Goal: Use online tool/utility: Utilize a website feature to perform a specific function

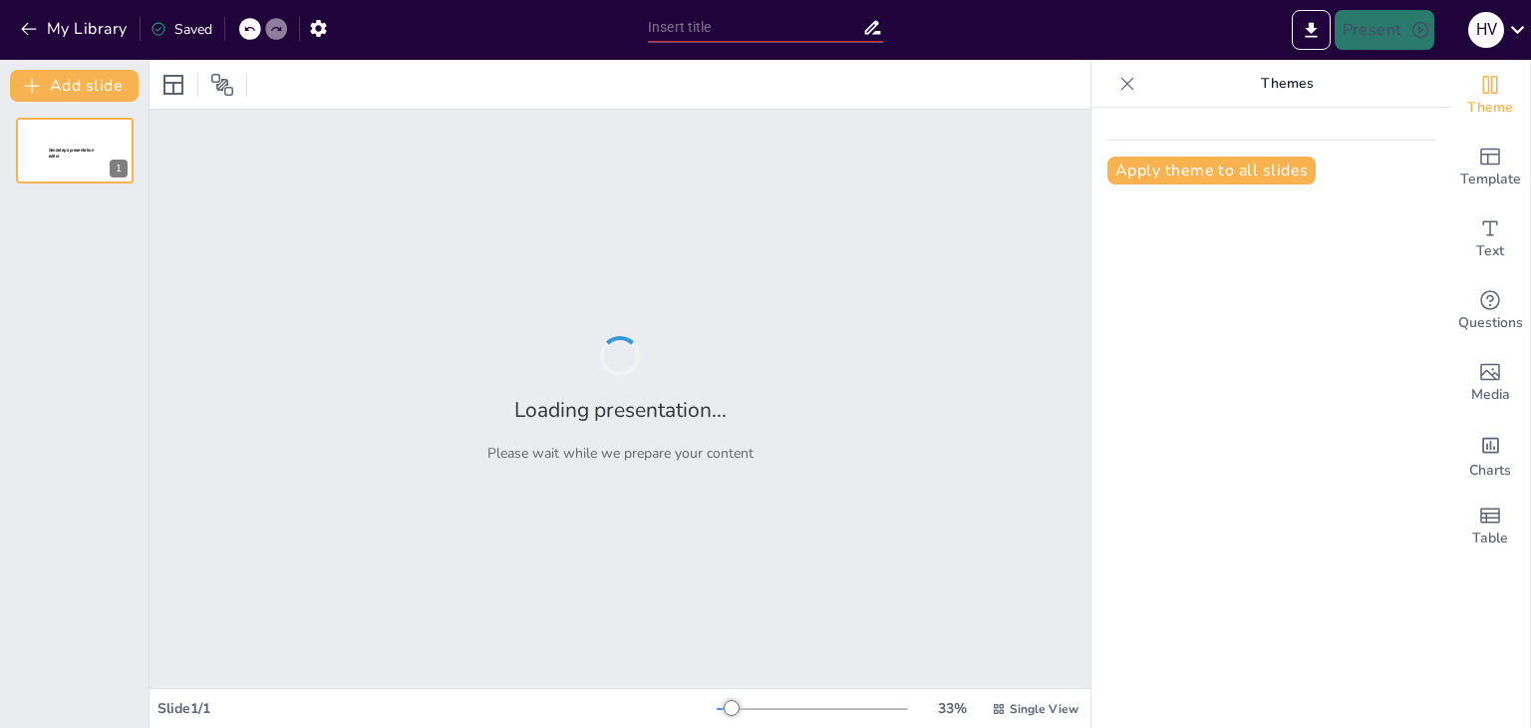
type input "Advanced Problem-Solving: Strategies for Circuit Analysis and Design"
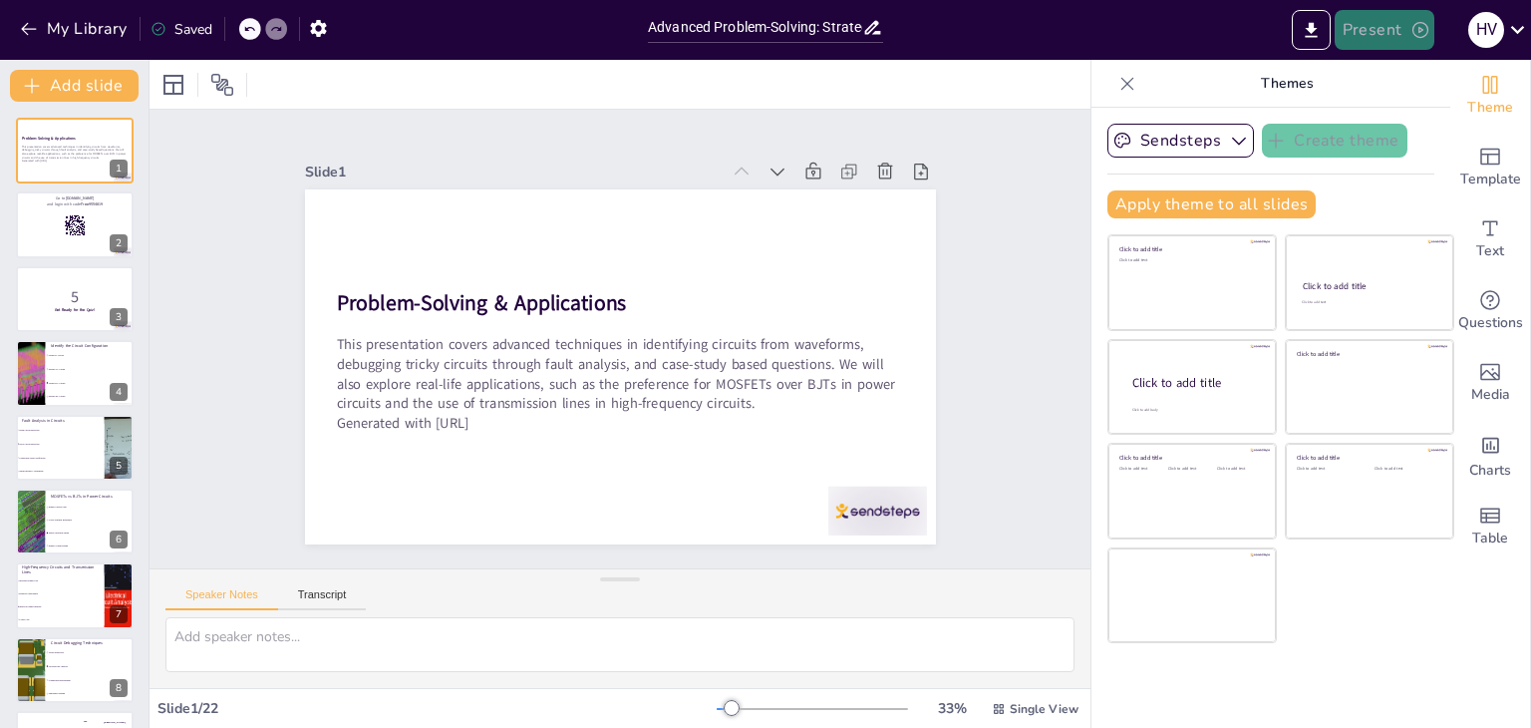
click at [1376, 17] on button "Present" at bounding box center [1385, 30] width 100 height 40
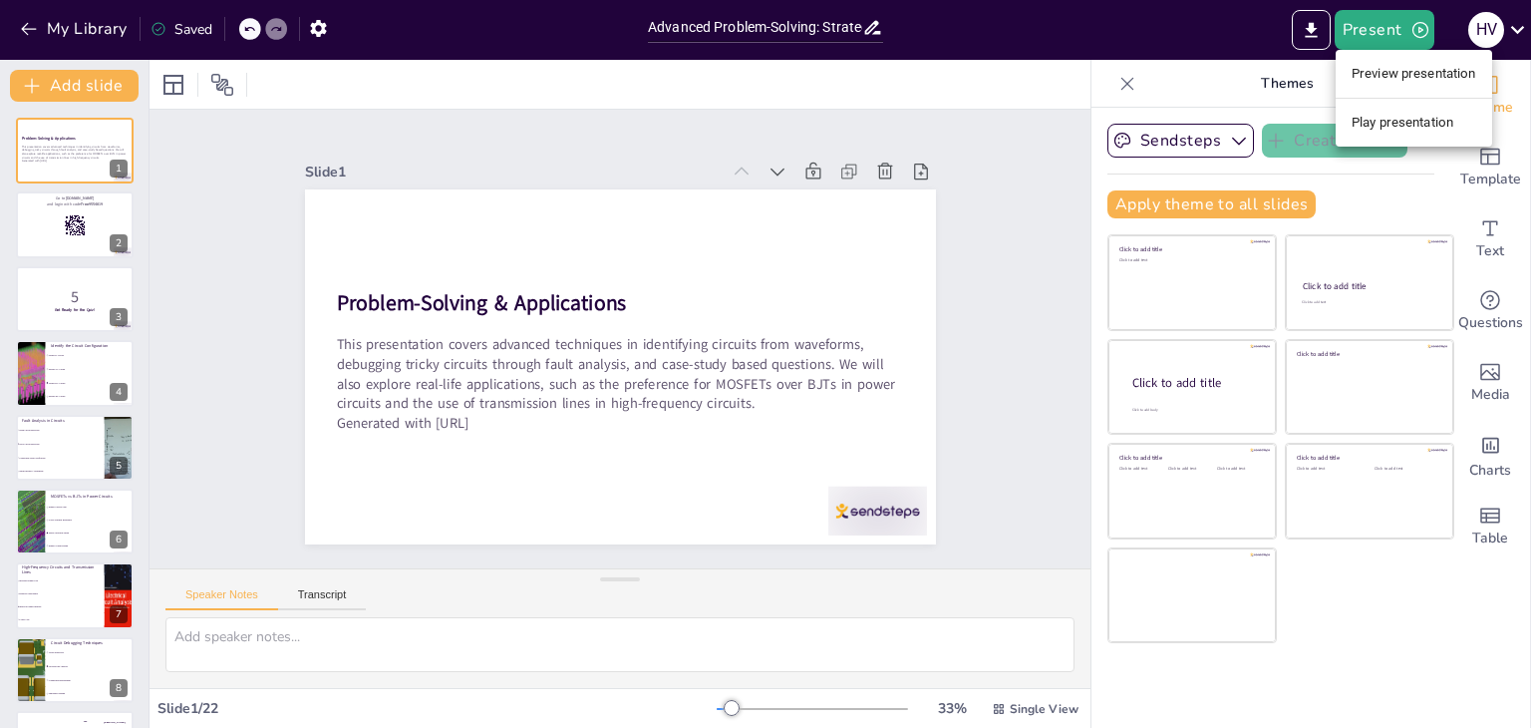
click at [1396, 73] on li "Preview presentation" at bounding box center [1414, 74] width 156 height 32
checkbox input "true"
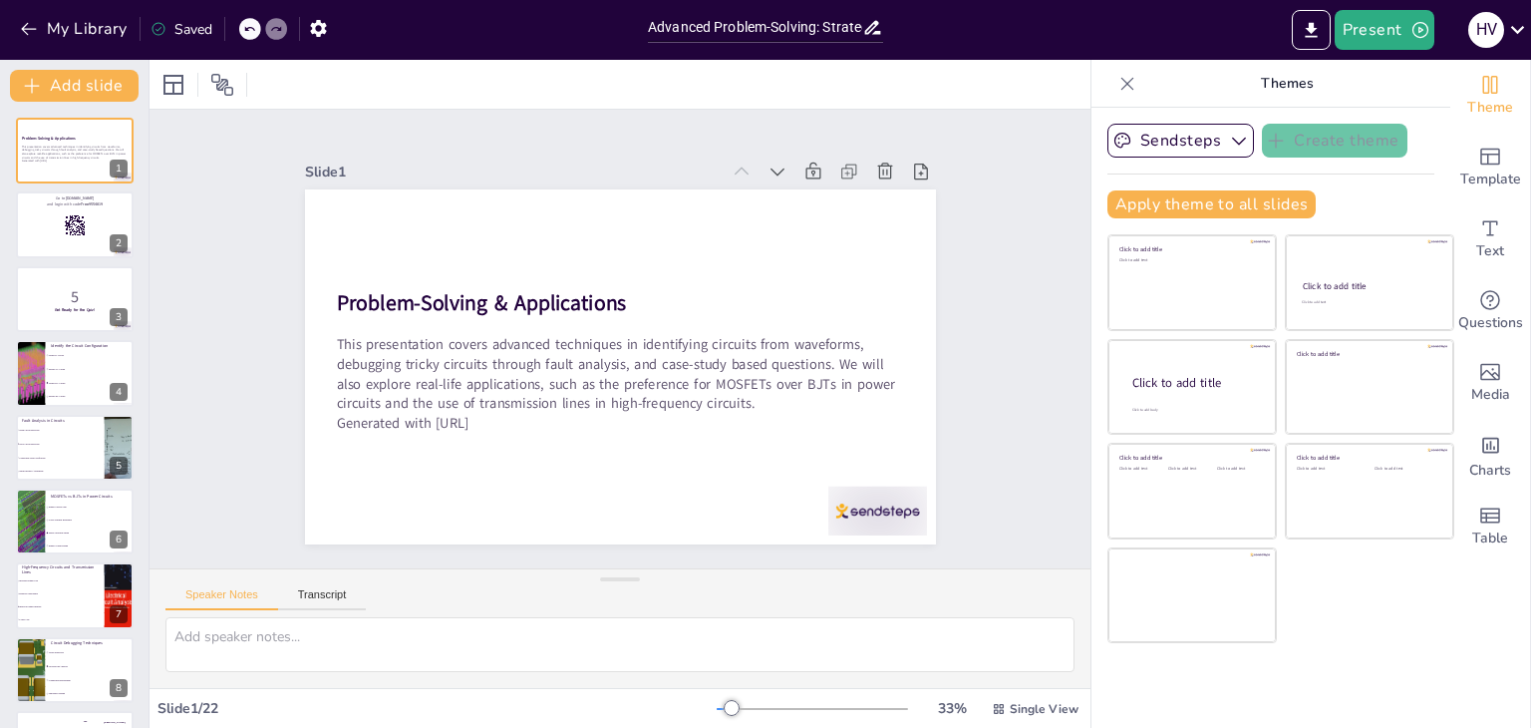
checkbox input "true"
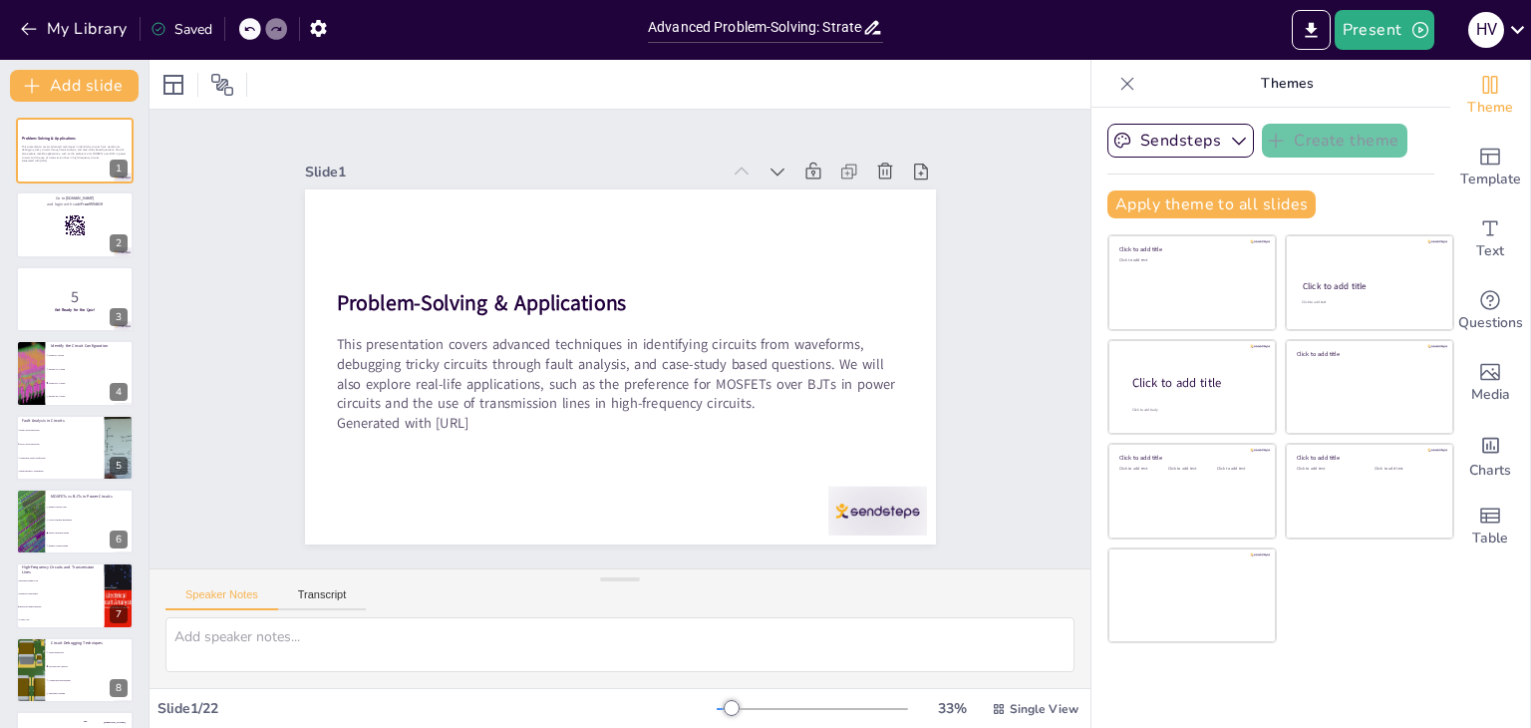
checkbox input "true"
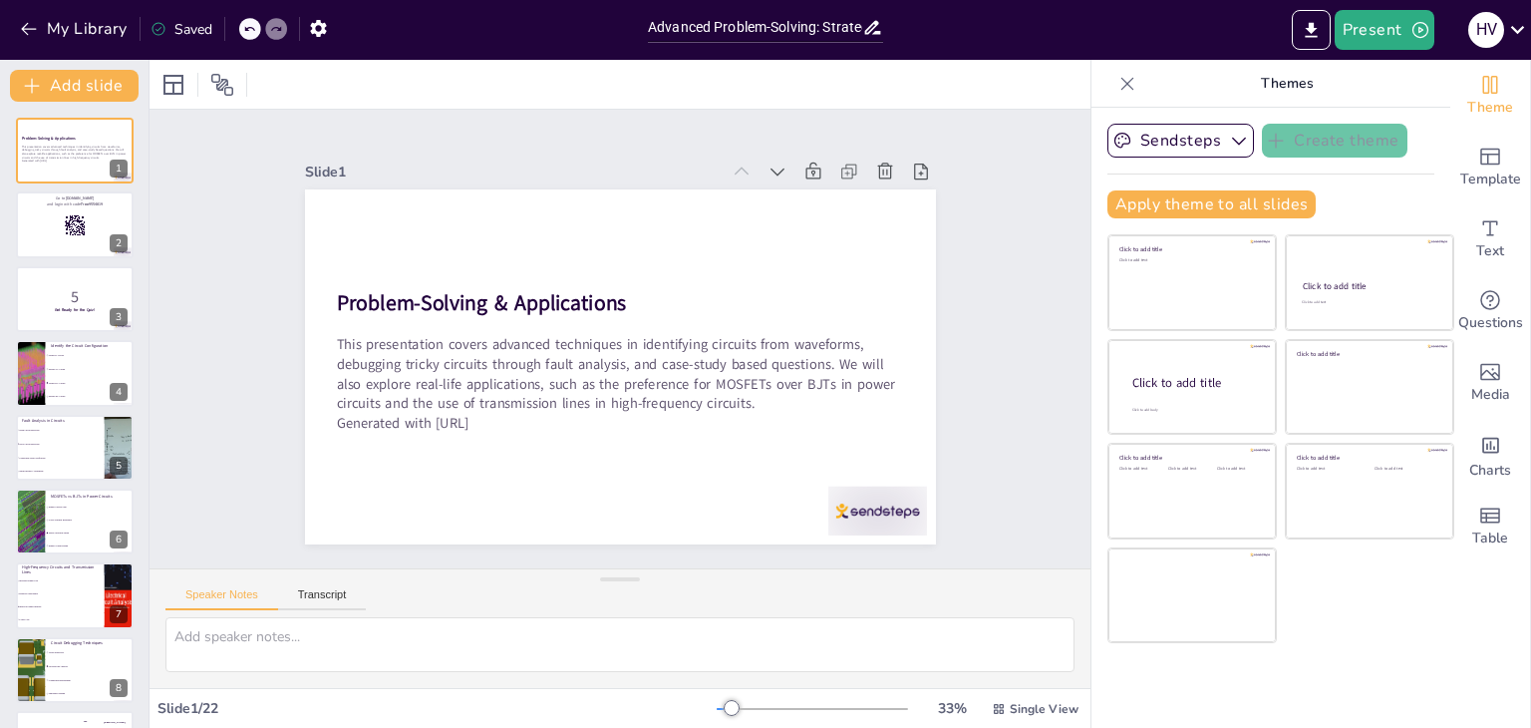
checkbox input "true"
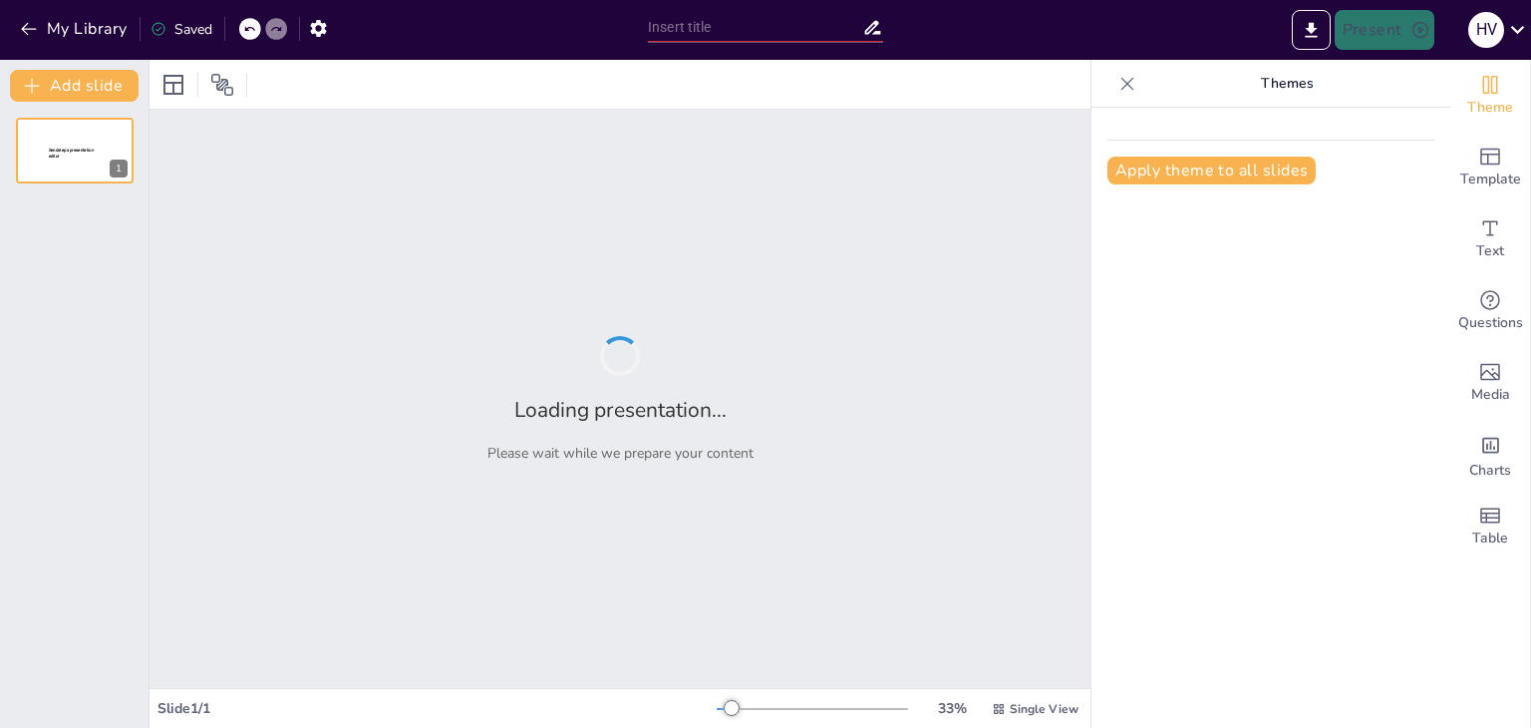
type input "Fault Analysis: Mastering the Art of Debugging Tricky Circuits"
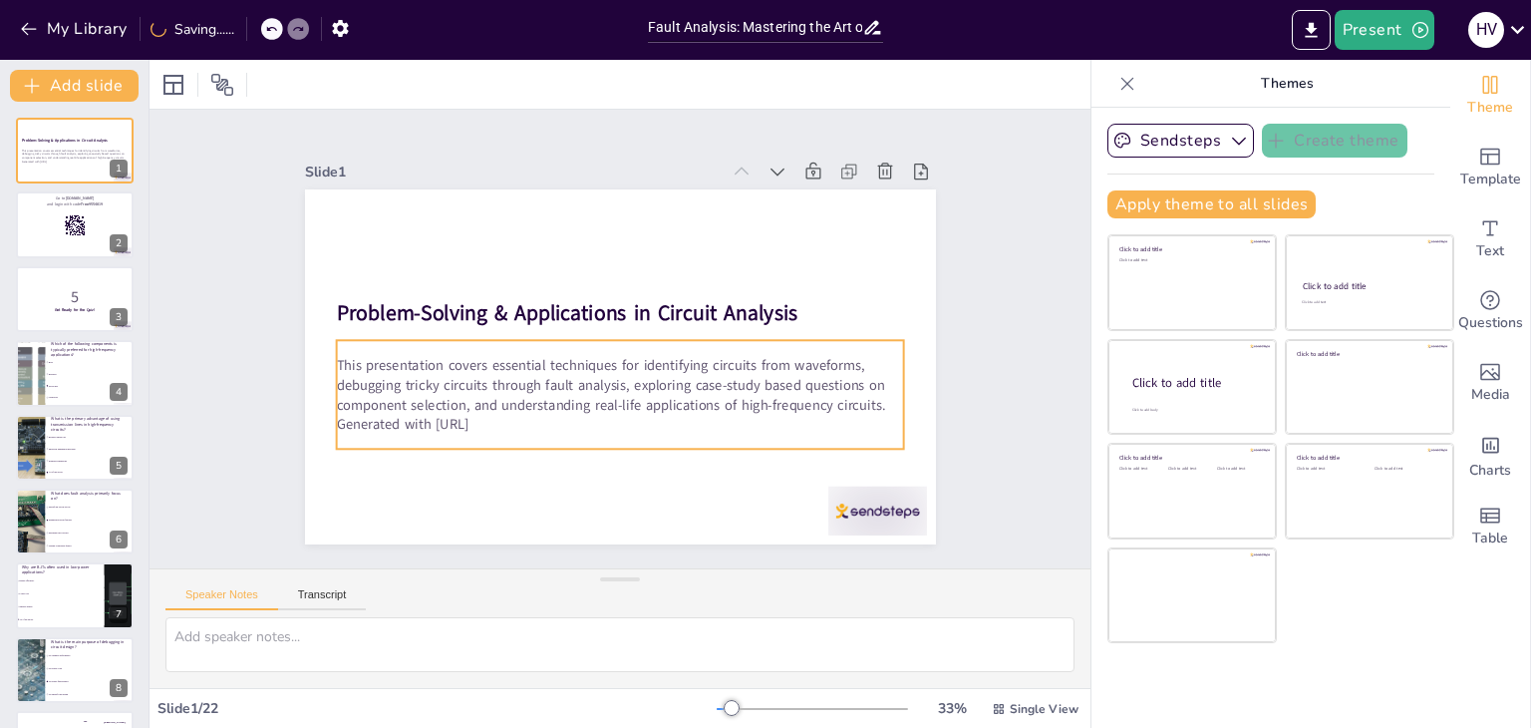
checkbox input "true"
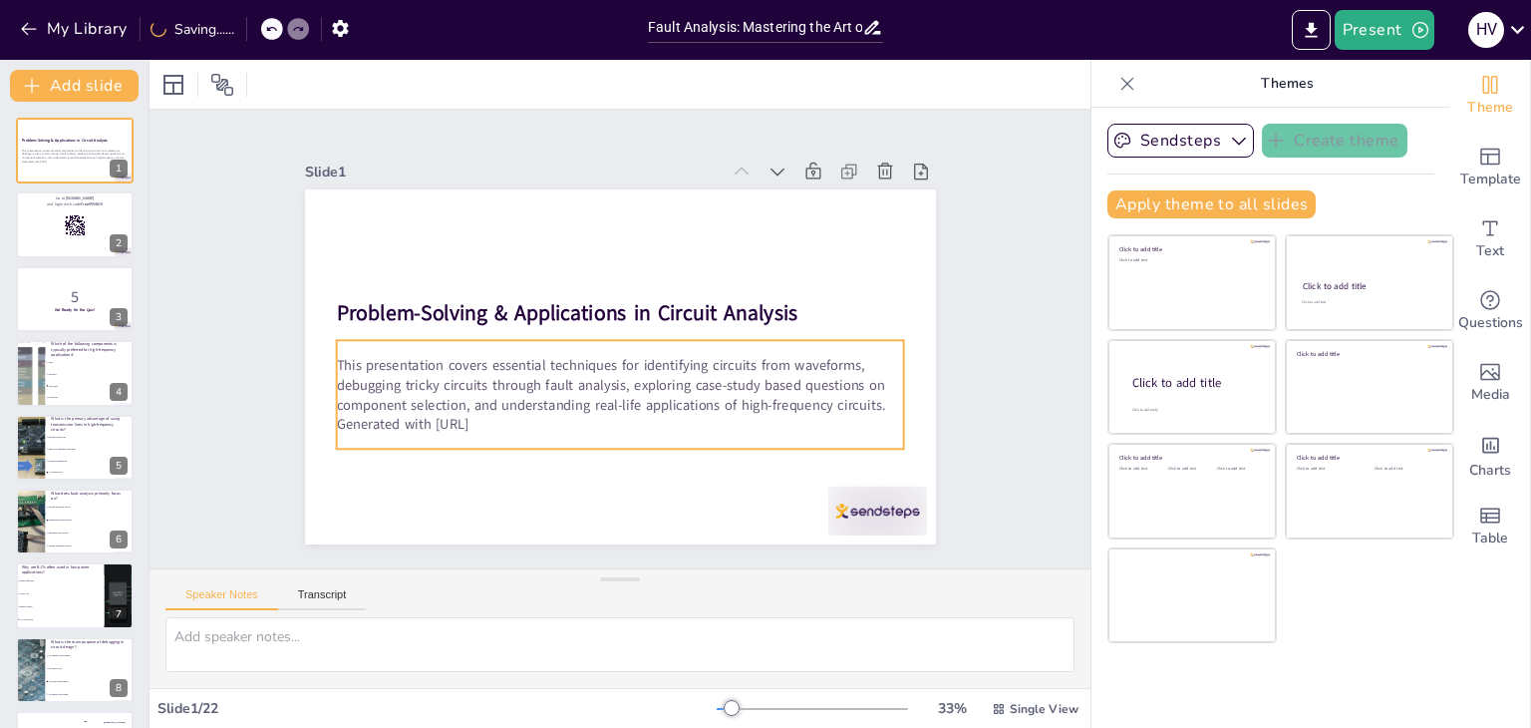
checkbox input "true"
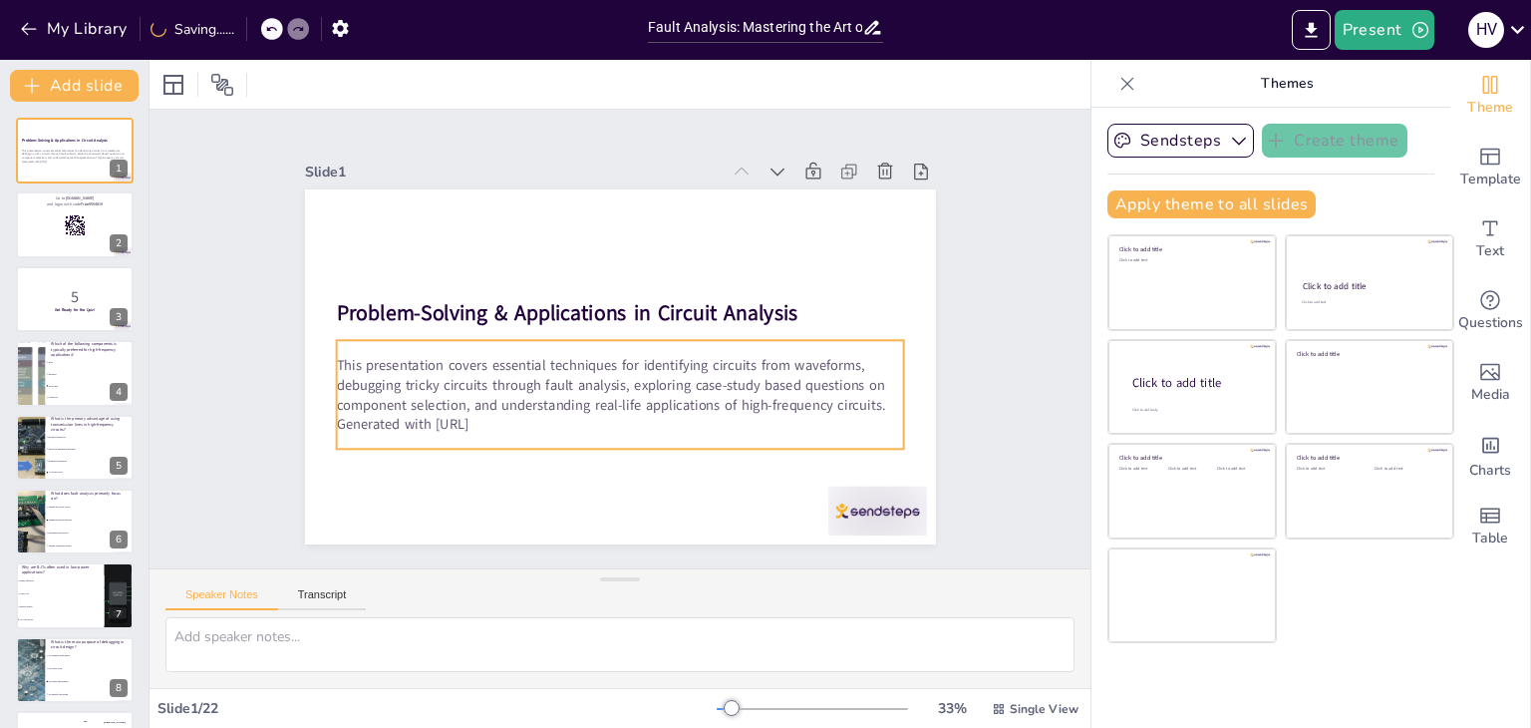
checkbox input "true"
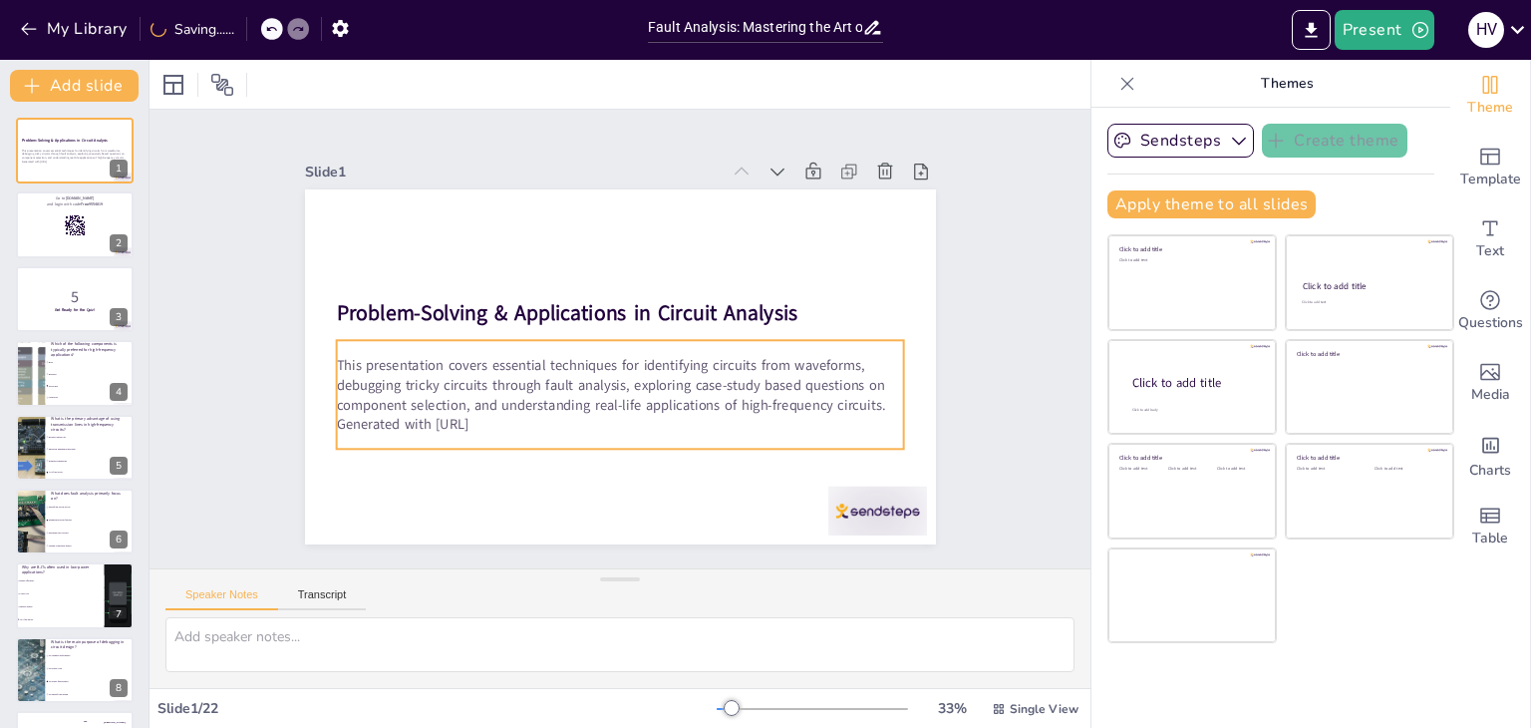
checkbox input "true"
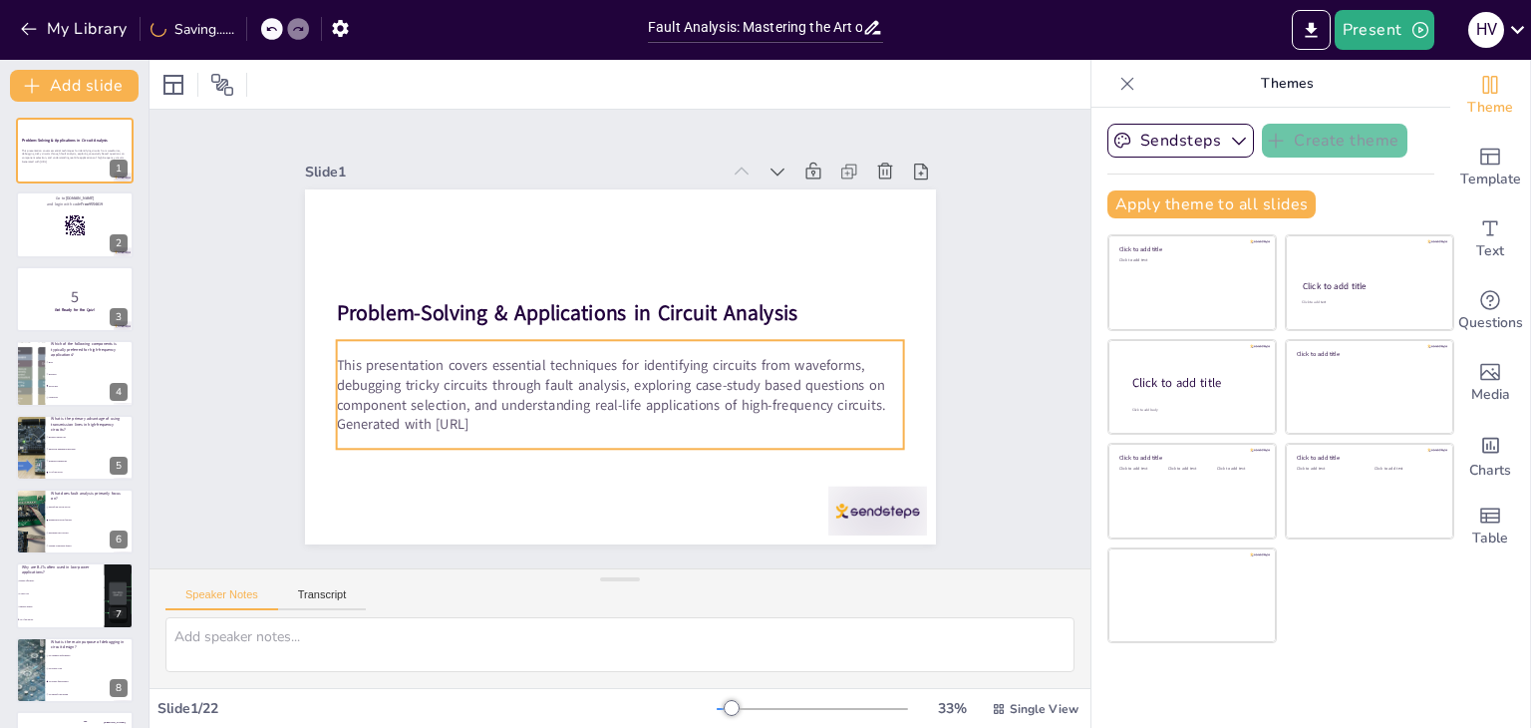
checkbox input "true"
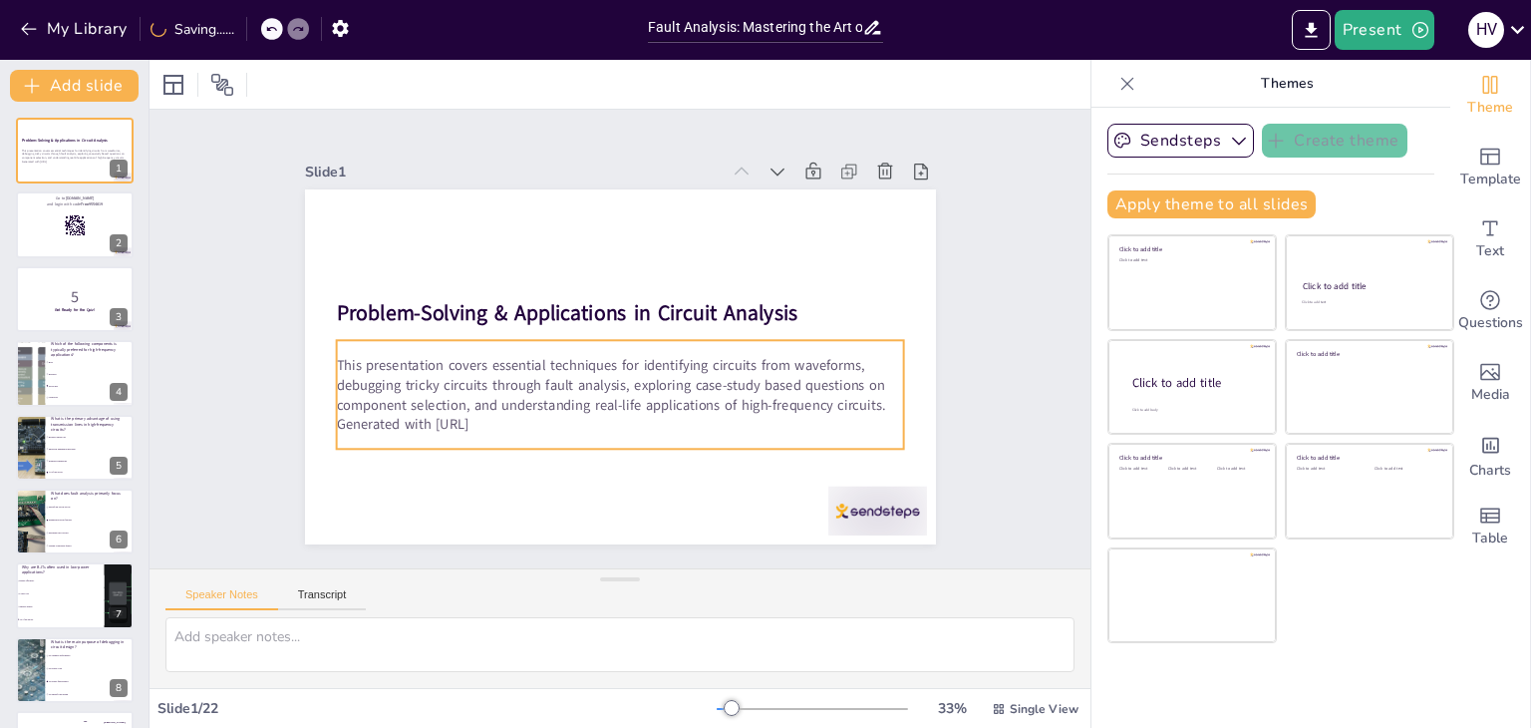
checkbox input "true"
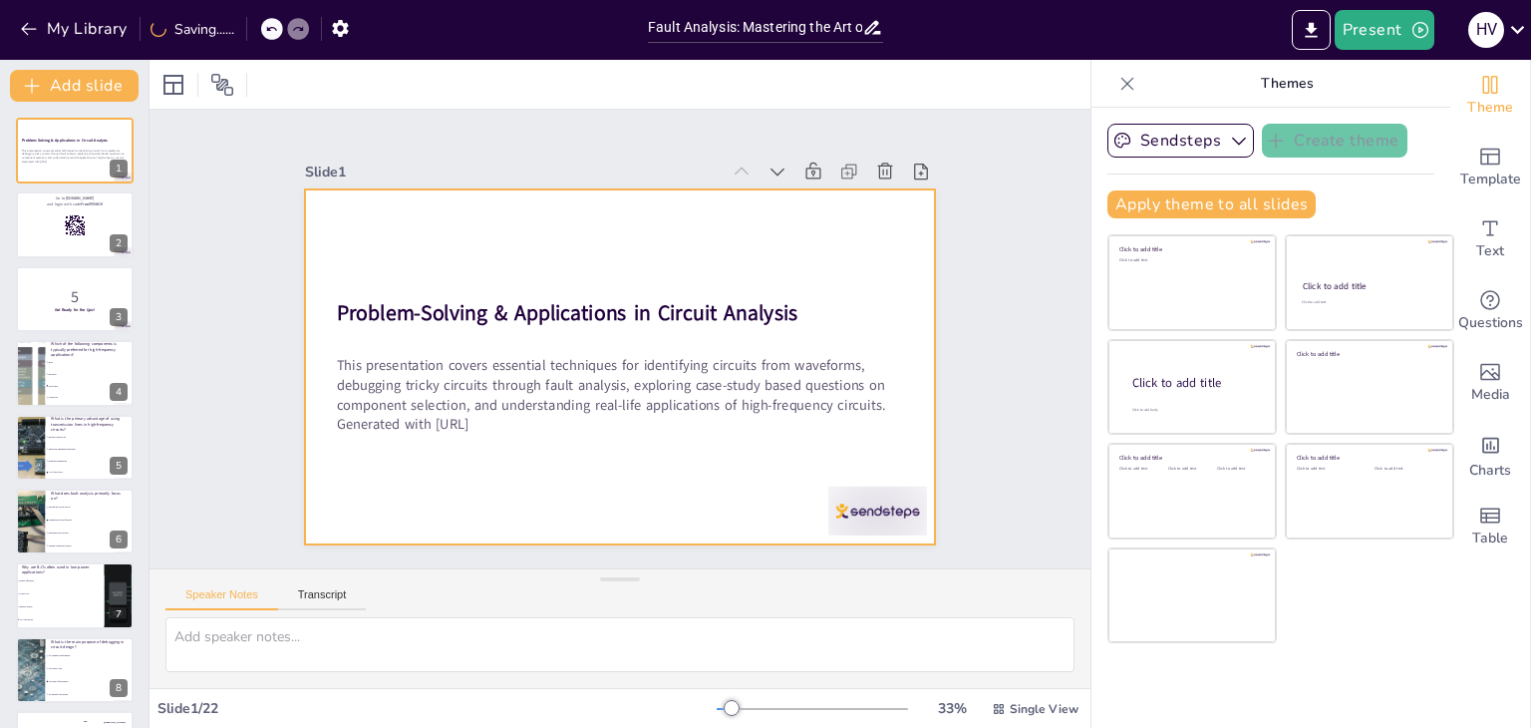
checkbox input "true"
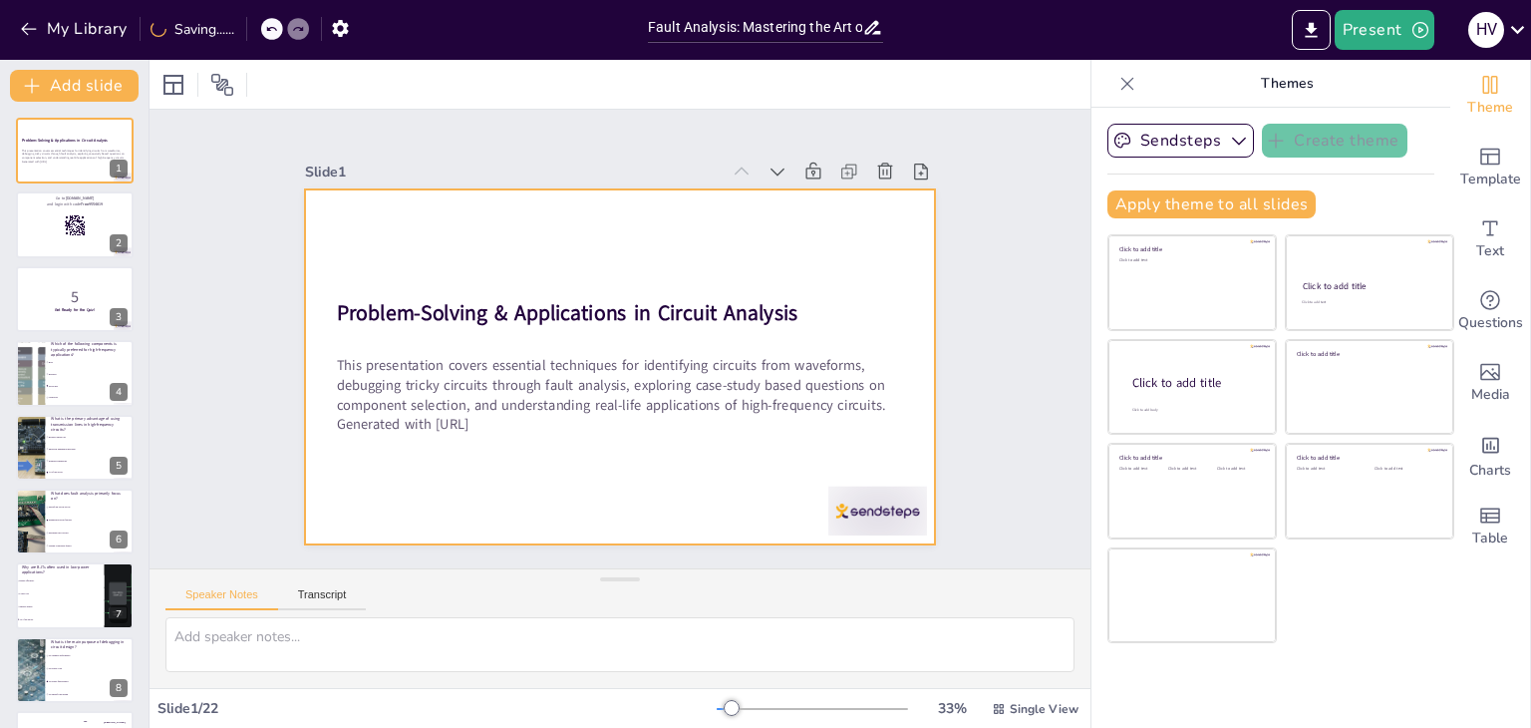
checkbox input "true"
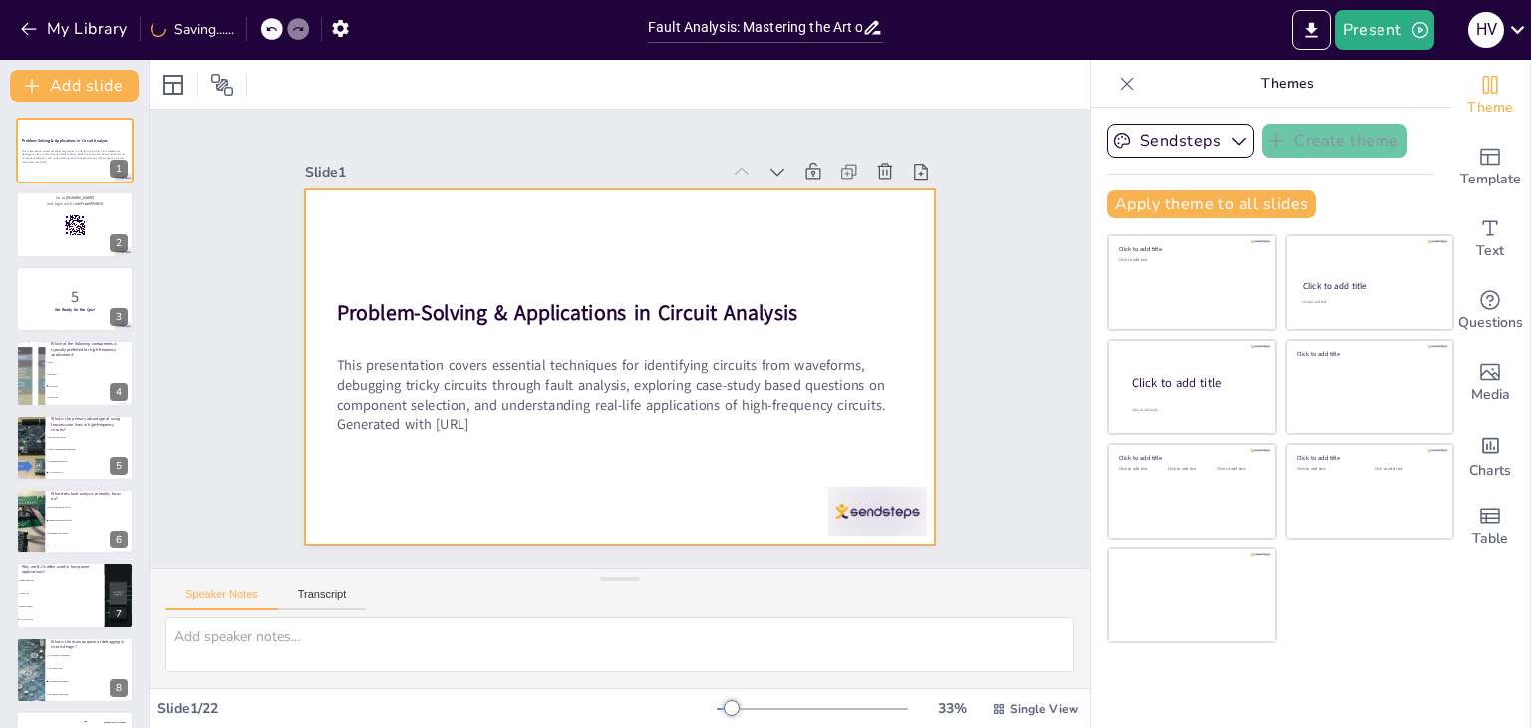
checkbox input "true"
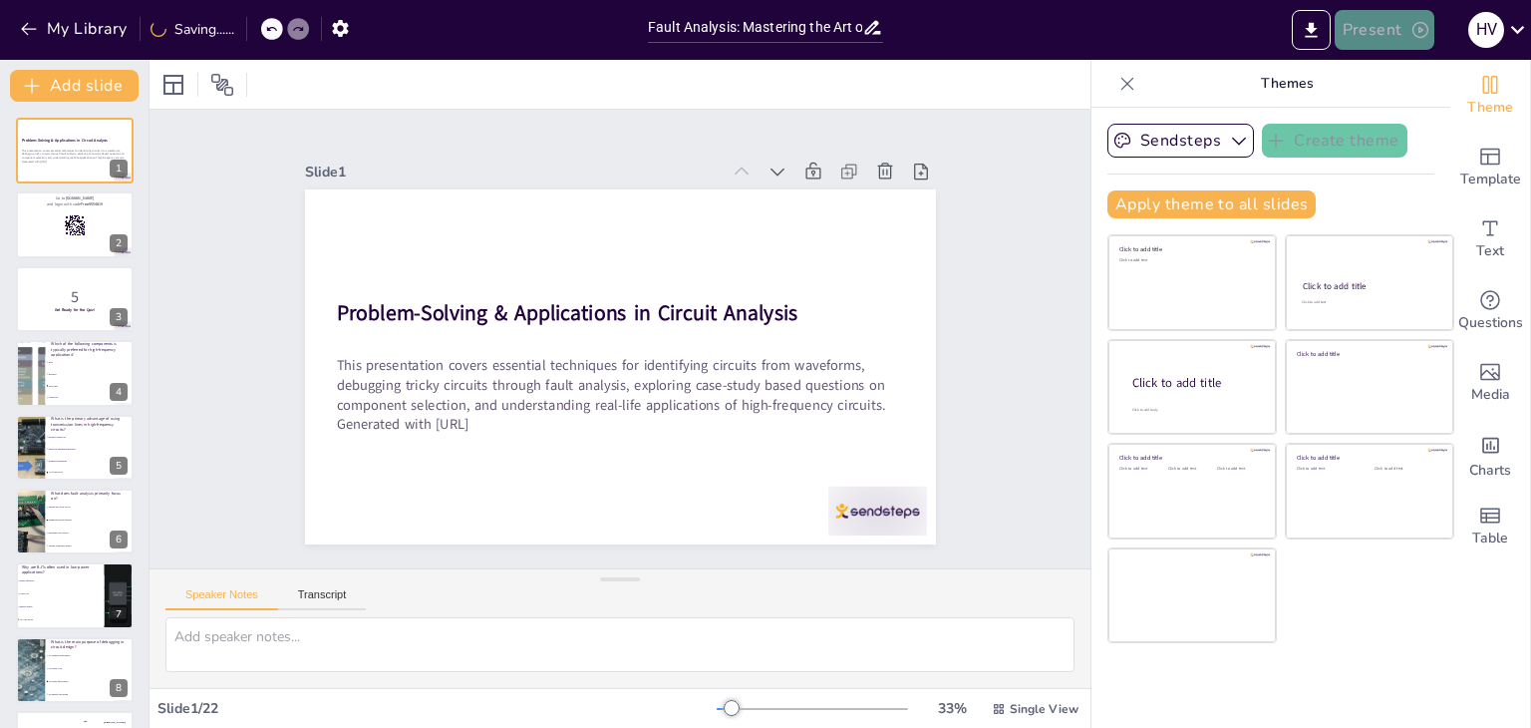
click at [1401, 23] on button "Present" at bounding box center [1385, 30] width 100 height 40
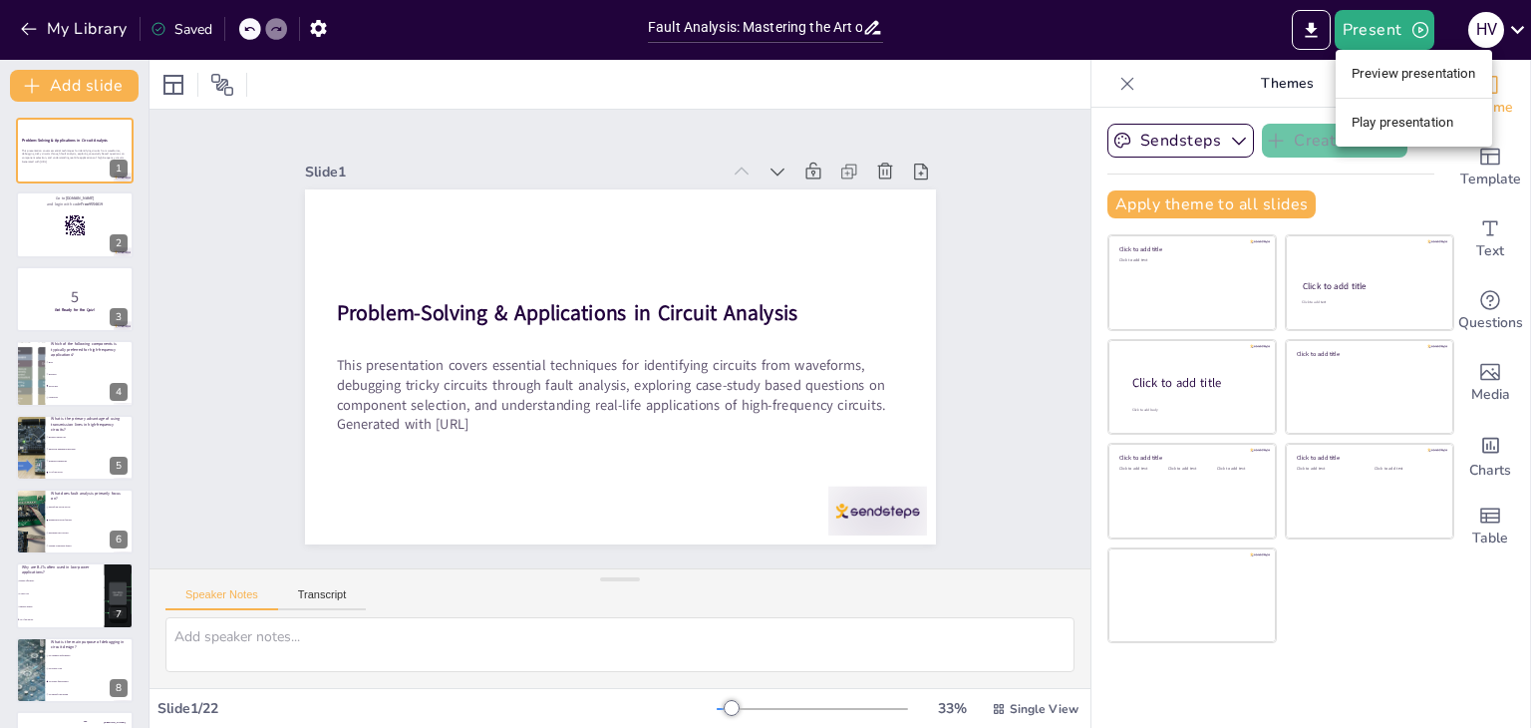
click at [1404, 73] on li "Preview presentation" at bounding box center [1414, 74] width 156 height 32
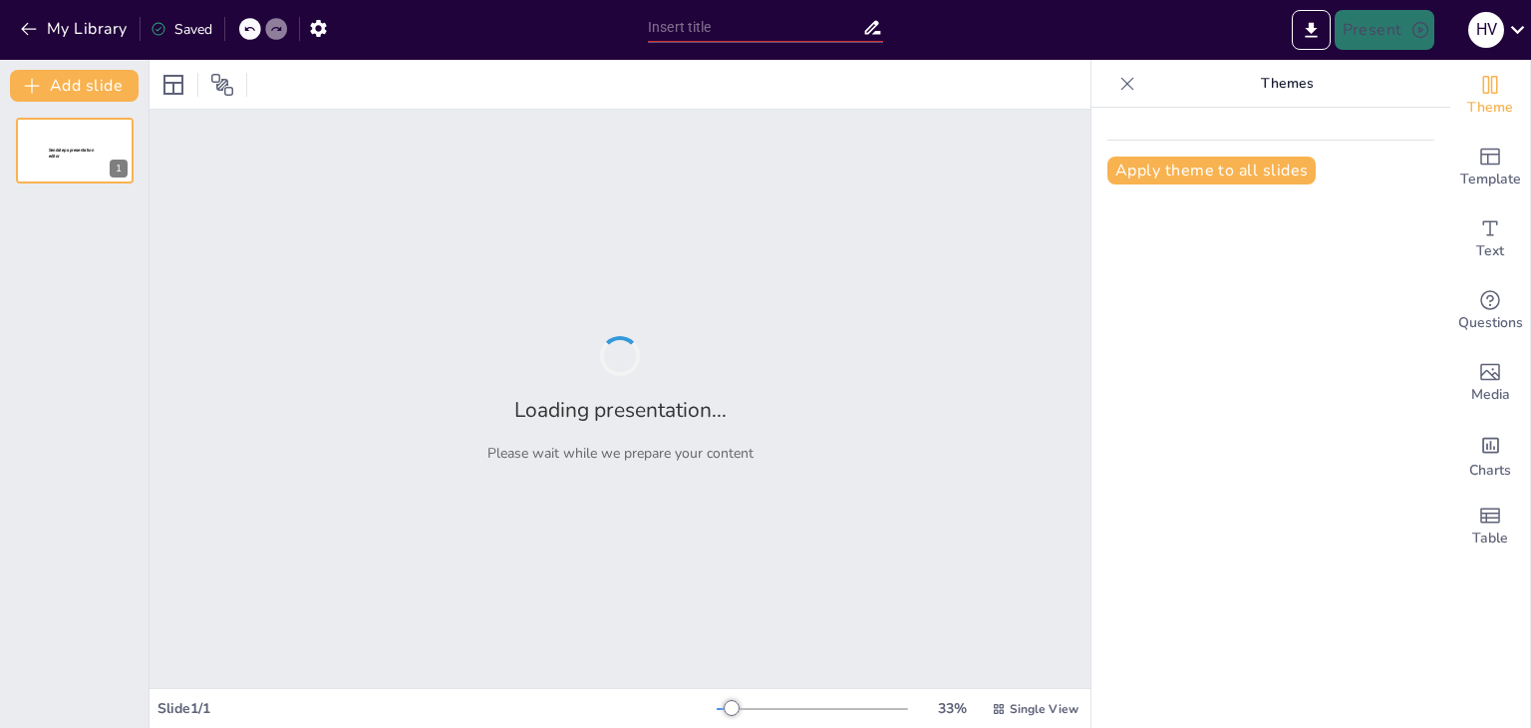
type input "Fault Analysis: Mastering the Art of Debugging Tricky Circuits"
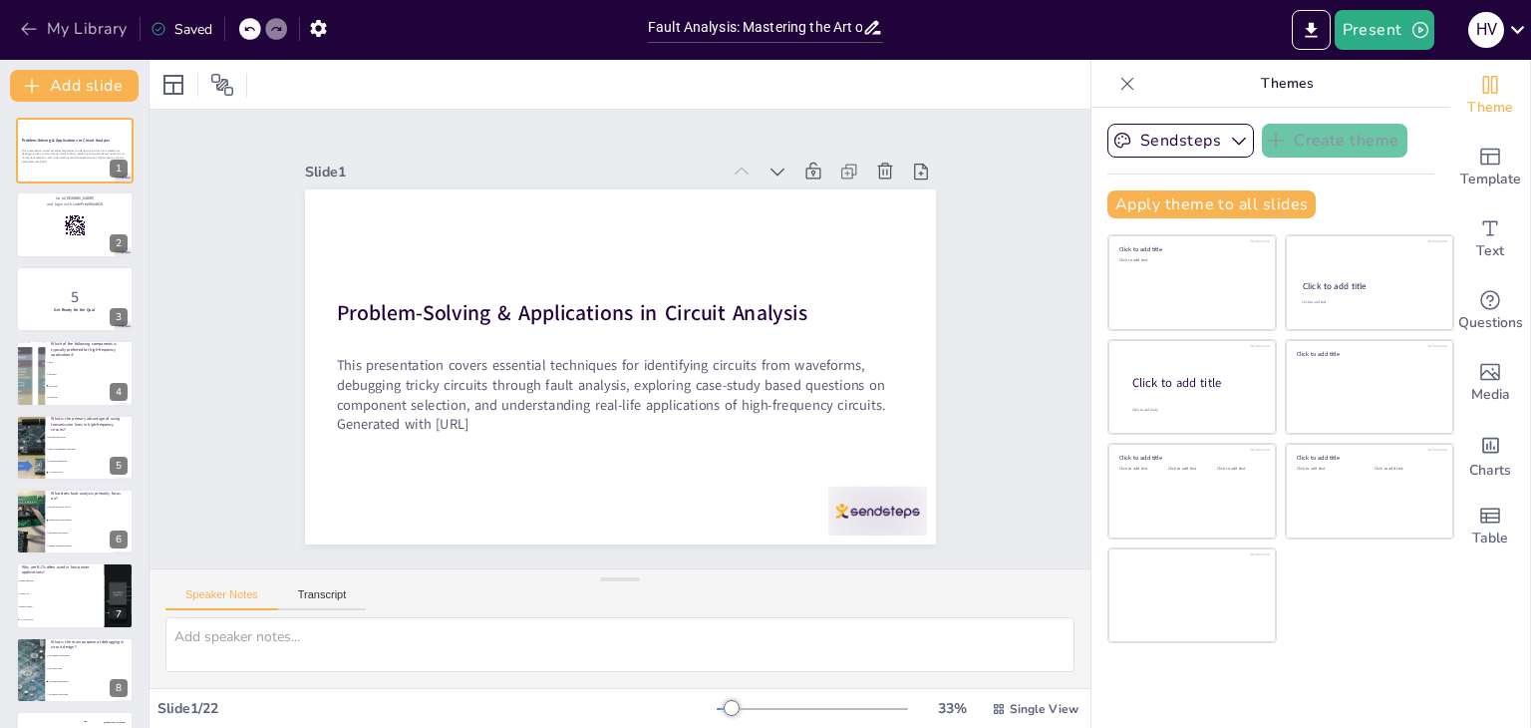
click at [64, 17] on button "My Library" at bounding box center [75, 29] width 121 height 32
